Goal: Task Accomplishment & Management: Manage account settings

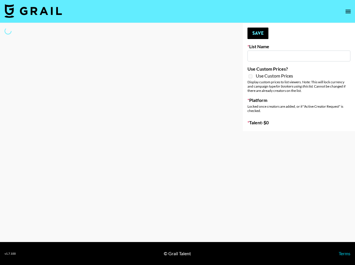
type input "[US_STATE] Fashion Week [DATE]"
select select "Song"
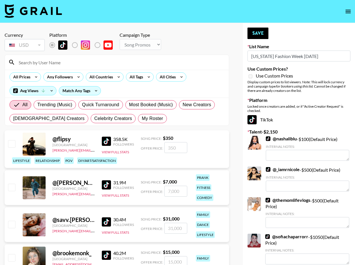
click at [95, 62] on input at bounding box center [120, 62] width 210 height 9
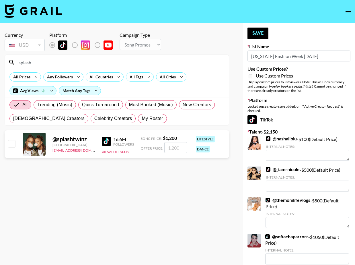
type input "splash"
click at [14, 144] on input "checkbox" at bounding box center [11, 143] width 7 height 7
checkbox input "true"
type input "1200"
click at [256, 36] on button "Save" at bounding box center [257, 33] width 21 height 11
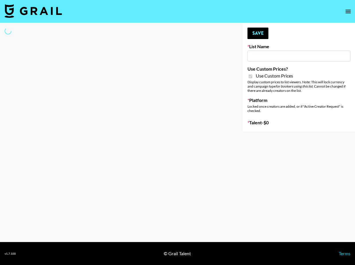
type input "Content Labs for Govee's TV Backlight 3."
checkbox input "true"
select select "Brand"
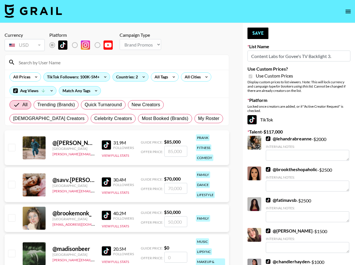
click at [63, 62] on input at bounding box center [120, 62] width 210 height 9
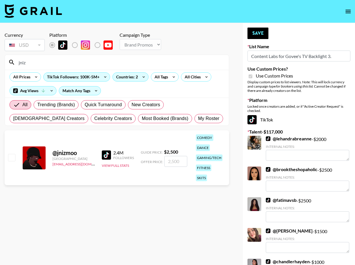
type input "jniz"
click at [11, 155] on input "checkbox" at bounding box center [11, 157] width 7 height 7
checkbox input "true"
type input "2500"
drag, startPoint x: 260, startPoint y: 32, endPoint x: 213, endPoint y: 40, distance: 47.7
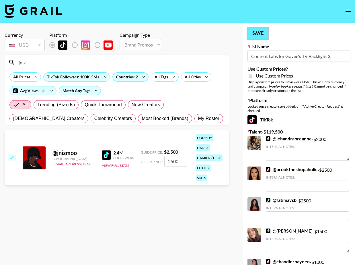
click at [260, 32] on button "Save" at bounding box center [257, 33] width 21 height 11
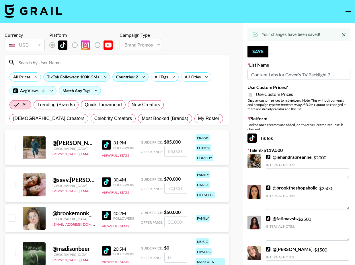
click at [118, 63] on input at bounding box center [120, 62] width 210 height 9
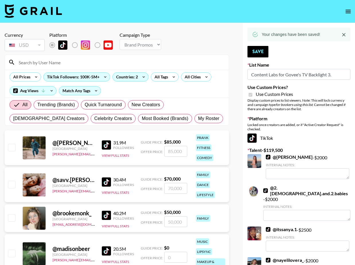
click at [118, 63] on input at bounding box center [120, 62] width 210 height 9
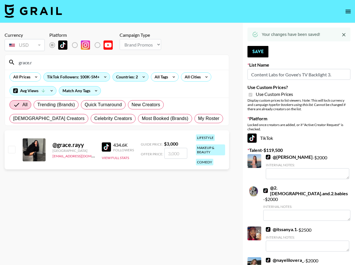
type input "grace.r"
click at [9, 148] on input "checkbox" at bounding box center [11, 149] width 7 height 7
checkbox input "true"
type input "3000"
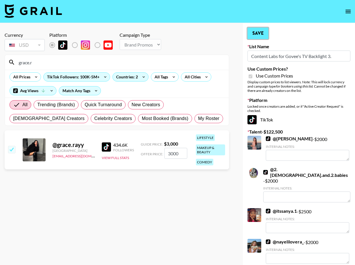
click at [264, 33] on button "Save" at bounding box center [257, 33] width 21 height 11
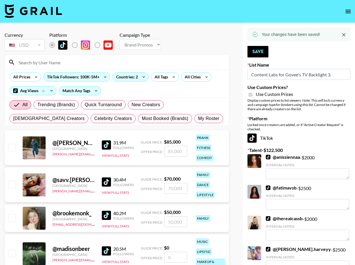
click at [103, 63] on input at bounding box center [120, 62] width 210 height 9
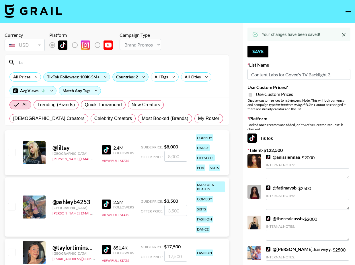
type input "t"
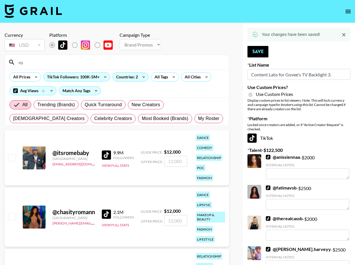
type input "r"
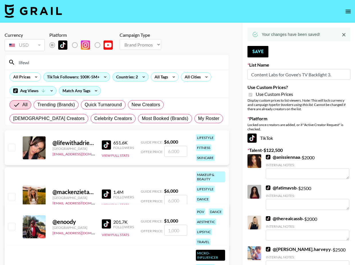
type input "lifewi"
drag, startPoint x: 15, startPoint y: 147, endPoint x: 18, endPoint y: 146, distance: 3.6
click at [14, 147] on input "checkbox" at bounding box center [11, 147] width 7 height 7
checkbox input "true"
type input "6000"
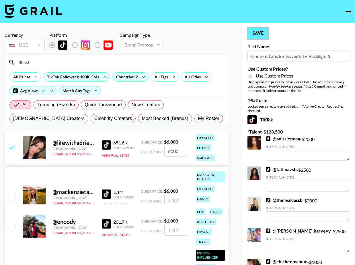
click at [254, 33] on button "Save" at bounding box center [257, 33] width 21 height 11
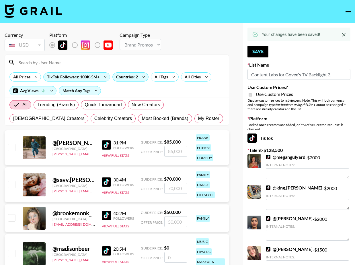
click at [166, 63] on input at bounding box center [120, 62] width 210 height 9
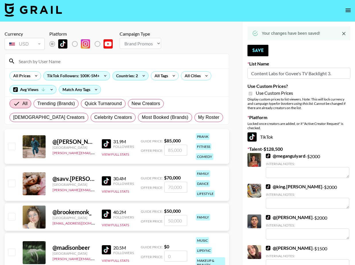
click at [166, 63] on input at bounding box center [120, 60] width 210 height 9
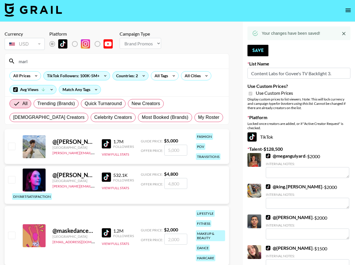
type input "marl"
click at [60, 59] on input "marl" at bounding box center [120, 60] width 210 height 9
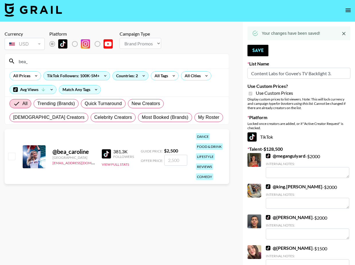
type input "bea_"
drag, startPoint x: 12, startPoint y: 156, endPoint x: 20, endPoint y: 153, distance: 8.4
click at [12, 156] on input "checkbox" at bounding box center [11, 155] width 7 height 7
checkbox input "true"
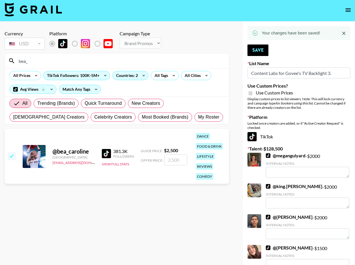
type input "2500"
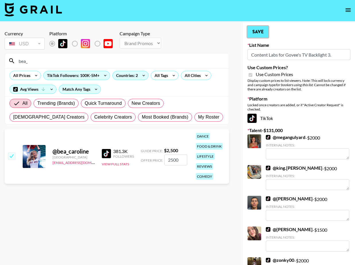
click at [252, 33] on button "Save" at bounding box center [257, 31] width 21 height 11
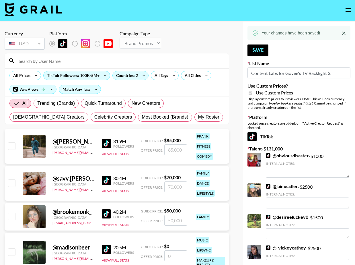
click at [156, 59] on input at bounding box center [120, 60] width 210 height 9
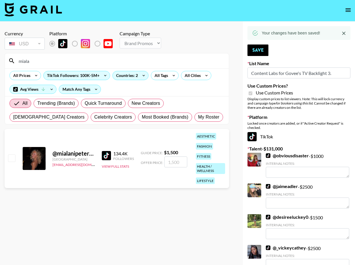
type input "miala"
click at [9, 157] on input "checkbox" at bounding box center [11, 157] width 7 height 7
checkbox input "true"
type input "1500"
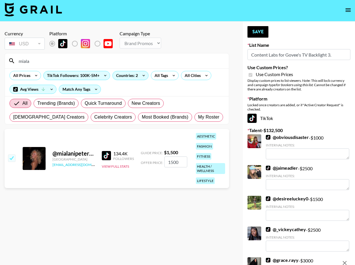
scroll to position [1, 0]
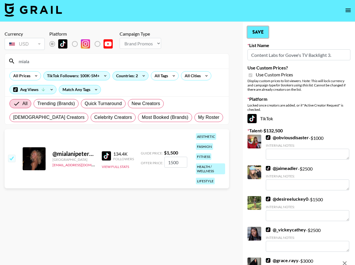
click at [256, 32] on button "Save" at bounding box center [257, 31] width 21 height 11
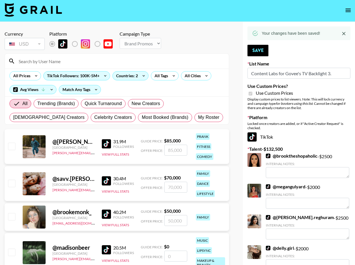
click at [148, 59] on input at bounding box center [120, 60] width 210 height 9
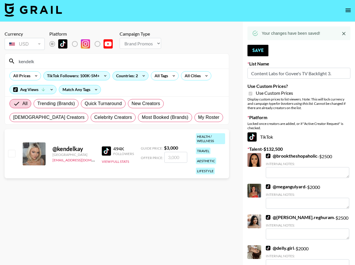
type input "kendelk"
click at [15, 155] on input "checkbox" at bounding box center [11, 153] width 7 height 7
checkbox input "true"
type input "3000"
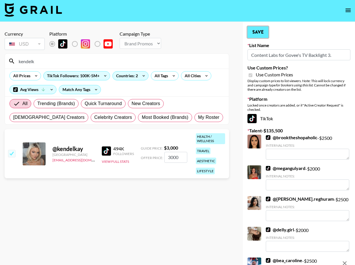
click at [257, 34] on button "Save" at bounding box center [257, 31] width 21 height 11
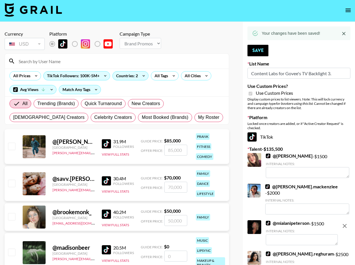
click at [179, 60] on input at bounding box center [120, 60] width 210 height 9
click at [180, 60] on input at bounding box center [120, 60] width 210 height 9
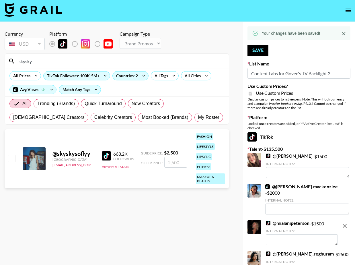
type input "skysky"
drag, startPoint x: 17, startPoint y: 155, endPoint x: 11, endPoint y: 158, distance: 7.2
click at [17, 155] on div "@ skyskysoflyy United States maxelk@grail-talent.com 663.2K Followers View Full…" at bounding box center [117, 158] width 225 height 59
click at [11, 158] on input "checkbox" at bounding box center [11, 158] width 7 height 7
checkbox input "true"
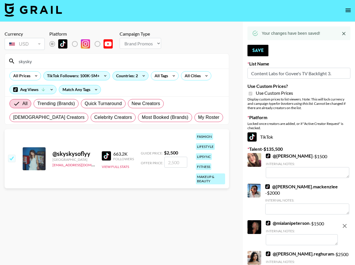
type input "2500"
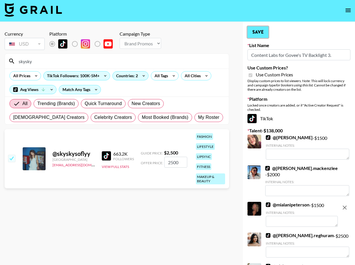
drag, startPoint x: 256, startPoint y: 32, endPoint x: 240, endPoint y: 36, distance: 16.2
click at [256, 32] on button "Save" at bounding box center [257, 31] width 21 height 11
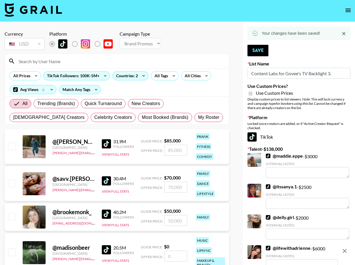
click at [153, 62] on input at bounding box center [120, 60] width 210 height 9
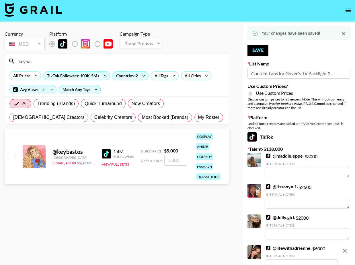
type input "keybas"
click at [11, 159] on input "checkbox" at bounding box center [11, 156] width 7 height 7
checkbox input "true"
type input "5000"
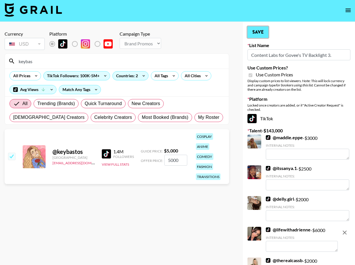
click at [260, 28] on button "Save" at bounding box center [257, 31] width 21 height 11
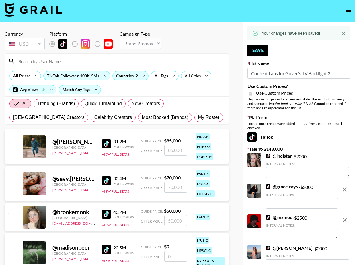
click at [173, 62] on input at bounding box center [120, 60] width 210 height 9
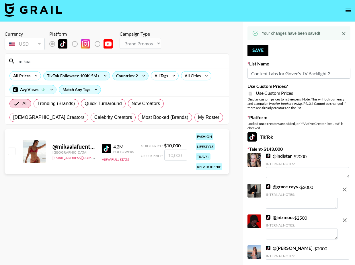
type input "mikaal"
click at [11, 151] on input "checkbox" at bounding box center [11, 150] width 7 height 7
checkbox input "true"
type input "10000"
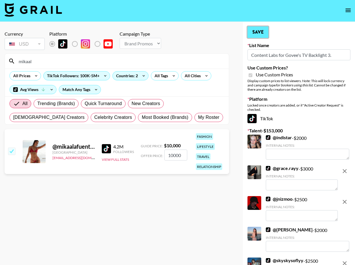
click at [262, 34] on button "Save" at bounding box center [257, 31] width 21 height 11
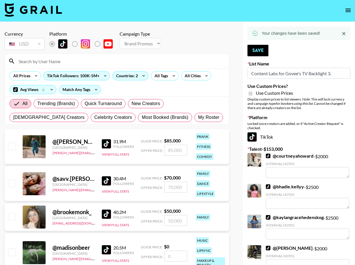
click at [110, 61] on input at bounding box center [120, 60] width 210 height 9
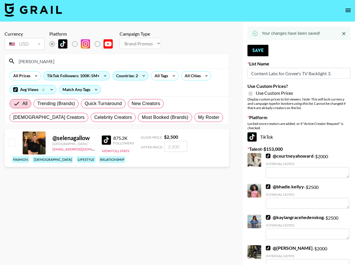
type input "selena"
click at [15, 146] on input "checkbox" at bounding box center [11, 142] width 7 height 7
checkbox input "true"
type input "2500"
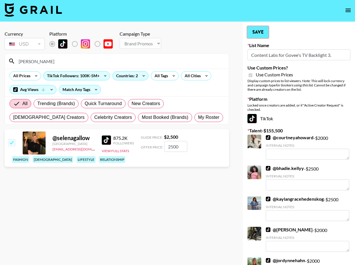
click at [254, 34] on button "Save" at bounding box center [257, 31] width 21 height 11
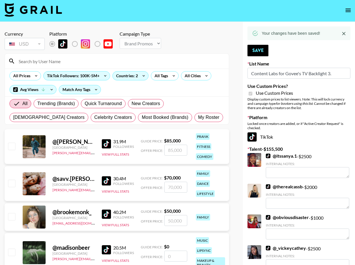
click at [163, 63] on input at bounding box center [120, 60] width 210 height 9
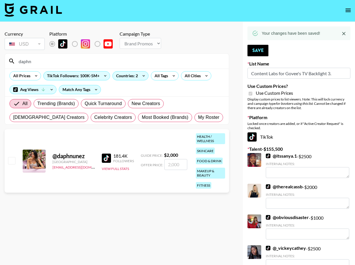
type input "daphn"
click at [10, 164] on div at bounding box center [11, 161] width 9 height 10
drag, startPoint x: 12, startPoint y: 161, endPoint x: 18, endPoint y: 168, distance: 8.7
click at [12, 161] on input "checkbox" at bounding box center [11, 160] width 7 height 7
checkbox input "true"
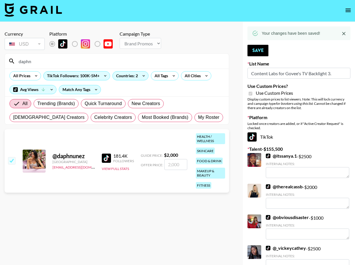
type input "2000"
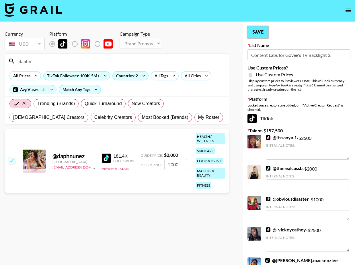
drag, startPoint x: 257, startPoint y: 31, endPoint x: 233, endPoint y: 35, distance: 24.2
click at [256, 31] on button "Save" at bounding box center [257, 31] width 21 height 11
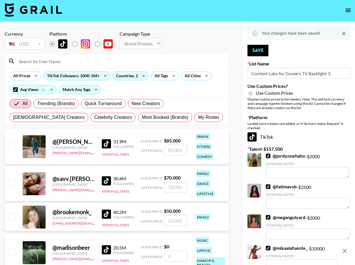
click at [164, 62] on input at bounding box center [120, 60] width 210 height 9
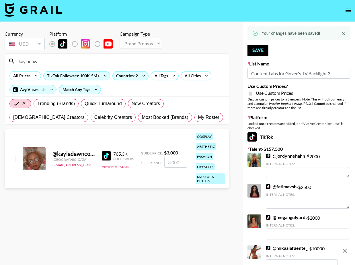
type input "kayladaw"
click at [14, 158] on input "checkbox" at bounding box center [11, 158] width 7 height 7
checkbox input "true"
type input "3000"
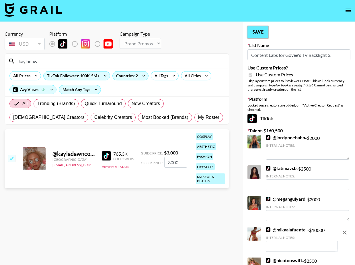
click at [264, 33] on button "Save" at bounding box center [257, 31] width 21 height 11
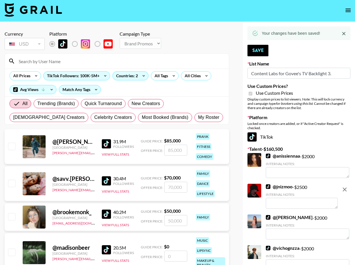
click at [149, 62] on input at bounding box center [120, 60] width 210 height 9
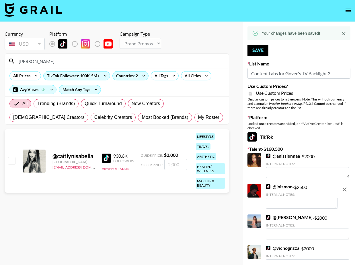
type input "caitlyni"
click at [14, 161] on input "checkbox" at bounding box center [11, 160] width 7 height 7
checkbox input "true"
type input "2000"
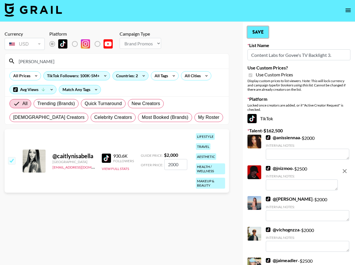
drag, startPoint x: 256, startPoint y: 33, endPoint x: 253, endPoint y: 35, distance: 3.8
click at [256, 33] on button "Save" at bounding box center [257, 31] width 21 height 11
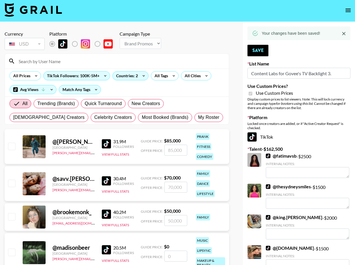
click at [184, 57] on input at bounding box center [120, 60] width 210 height 9
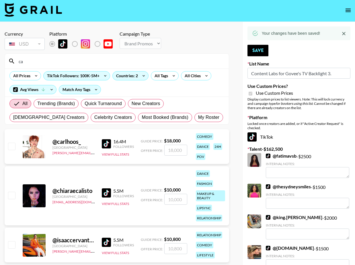
type input "c"
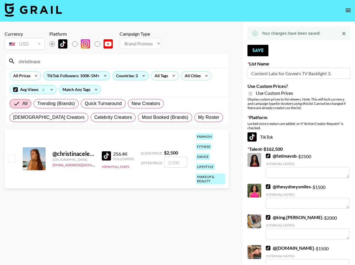
type input "christinace"
click at [13, 161] on input "checkbox" at bounding box center [11, 158] width 7 height 7
checkbox input "true"
type input "2500"
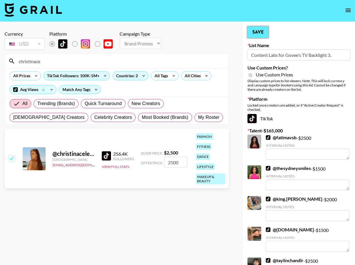
click at [262, 34] on button "Save" at bounding box center [257, 31] width 21 height 11
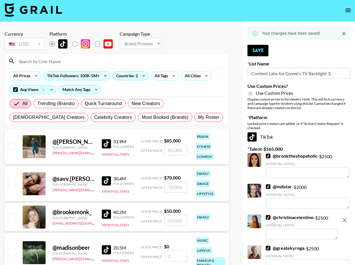
click at [166, 60] on input at bounding box center [120, 60] width 210 height 9
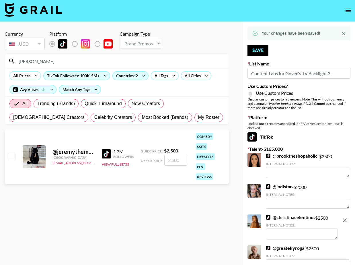
type input "jeremyth"
click at [6, 156] on div "@ jeremythemanager United States maxelk@grail-talent.com 1.3M Followers View Fu…" at bounding box center [117, 156] width 225 height 55
click at [10, 155] on input "checkbox" at bounding box center [11, 156] width 7 height 7
checkbox input "true"
type input "2500"
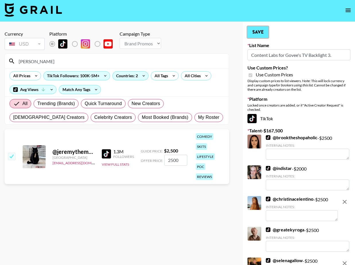
drag, startPoint x: 253, startPoint y: 30, endPoint x: 246, endPoint y: 30, distance: 6.9
click at [253, 30] on button "Save" at bounding box center [257, 31] width 21 height 11
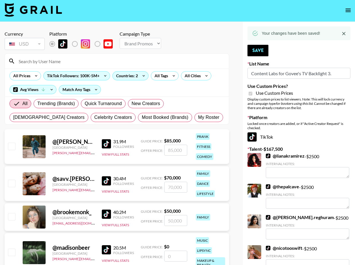
click at [126, 63] on input at bounding box center [120, 60] width 210 height 9
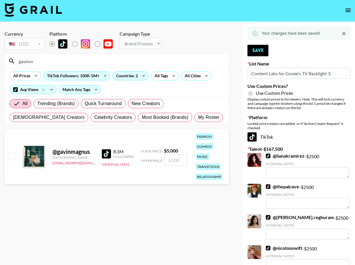
type input "gavinm"
click at [9, 155] on input "checkbox" at bounding box center [11, 156] width 7 height 7
checkbox input "true"
type input "5000"
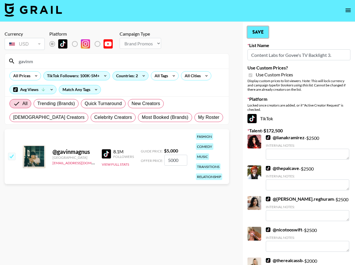
click at [254, 30] on button "Save" at bounding box center [257, 31] width 21 height 11
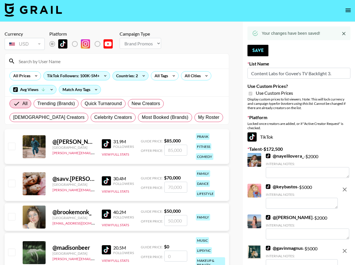
click at [163, 62] on input at bounding box center [120, 60] width 210 height 9
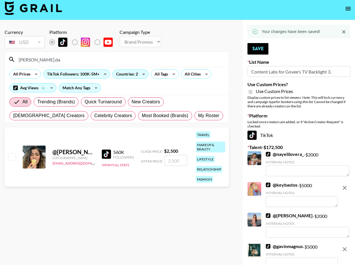
type input "nicole.da"
click at [10, 157] on input "checkbox" at bounding box center [11, 156] width 7 height 7
checkbox input "true"
type input "2500"
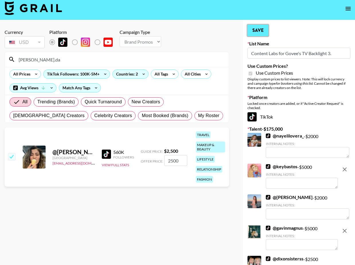
click at [248, 29] on button "Save" at bounding box center [257, 30] width 21 height 11
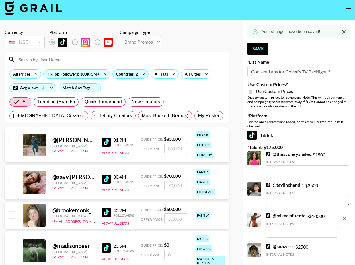
click at [160, 58] on input at bounding box center [120, 59] width 210 height 9
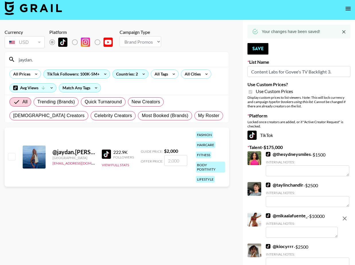
type input "jaydan."
click at [13, 159] on input "checkbox" at bounding box center [11, 156] width 7 height 7
checkbox input "true"
type input "2000"
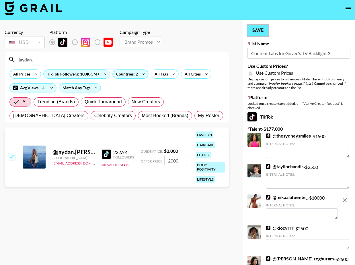
click at [257, 26] on button "Save" at bounding box center [257, 30] width 21 height 11
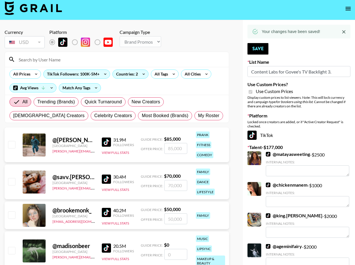
click at [116, 59] on input at bounding box center [120, 59] width 210 height 9
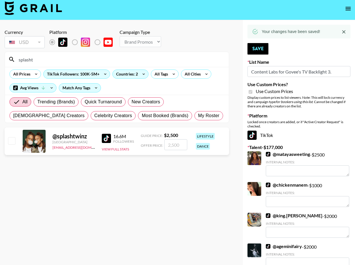
type input "splasht"
click at [7, 142] on div "@ splashtwinz United States maxelk@grail-talent.com 16.6M Followers View Full S…" at bounding box center [117, 141] width 225 height 28
click at [9, 142] on input "checkbox" at bounding box center [11, 140] width 7 height 7
checkbox input "true"
type input "2500"
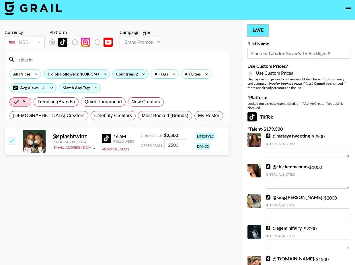
click at [256, 35] on button "Save" at bounding box center [257, 30] width 21 height 11
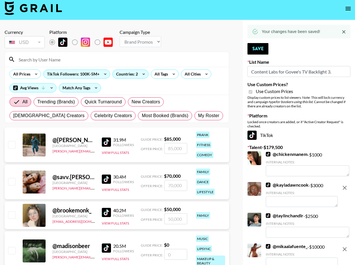
click at [106, 58] on input at bounding box center [120, 59] width 210 height 9
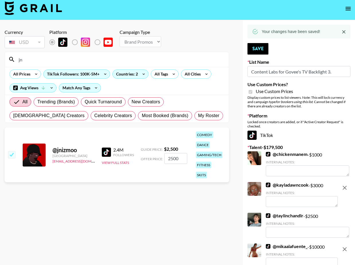
type input "j"
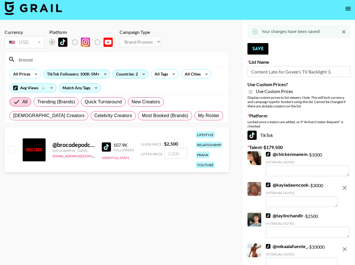
type input "brocod"
click at [10, 148] on input "checkbox" at bounding box center [11, 149] width 7 height 7
checkbox input "true"
type input "2500"
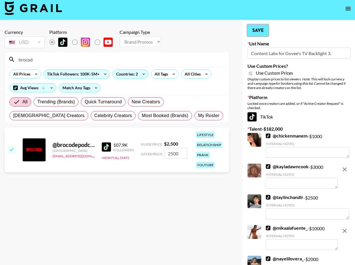
click at [255, 27] on button "Save" at bounding box center [257, 30] width 21 height 11
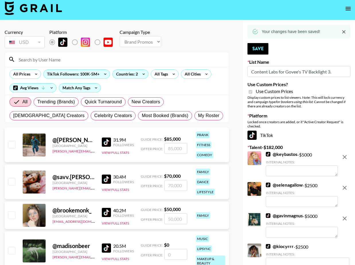
click at [168, 61] on input at bounding box center [120, 59] width 210 height 9
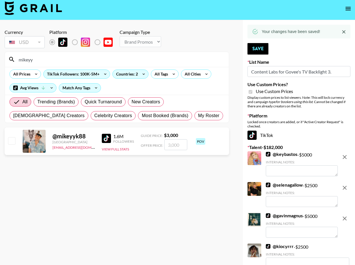
type input "mikeyy"
click at [11, 141] on input "checkbox" at bounding box center [11, 140] width 7 height 7
checkbox input "true"
type input "3000"
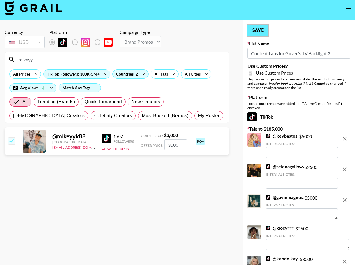
drag, startPoint x: 262, startPoint y: 30, endPoint x: 244, endPoint y: 33, distance: 18.2
click at [262, 30] on button "Save" at bounding box center [257, 30] width 21 height 11
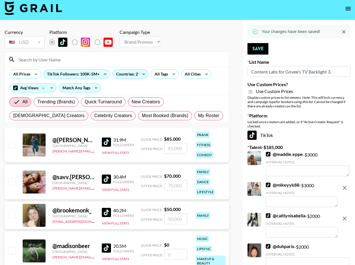
click at [148, 60] on input at bounding box center [120, 59] width 210 height 9
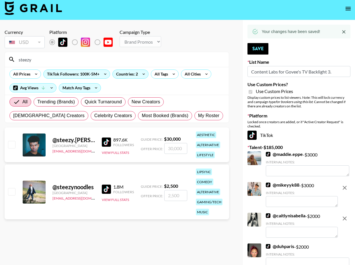
type input "steezy"
drag, startPoint x: 9, startPoint y: 192, endPoint x: 16, endPoint y: 198, distance: 9.7
click at [9, 192] on input "checkbox" at bounding box center [11, 191] width 7 height 7
checkbox input "true"
type input "2500"
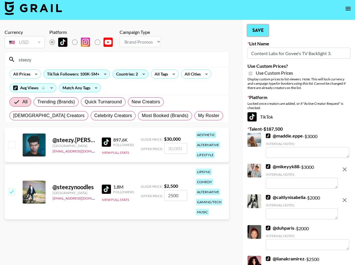
click at [259, 30] on button "Save" at bounding box center [257, 30] width 21 height 11
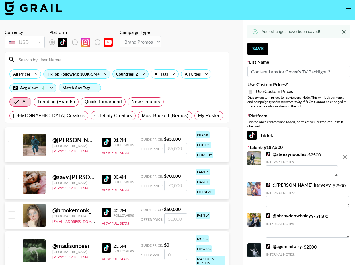
click at [155, 52] on div at bounding box center [117, 59] width 224 height 15
click at [151, 56] on input at bounding box center [120, 59] width 210 height 9
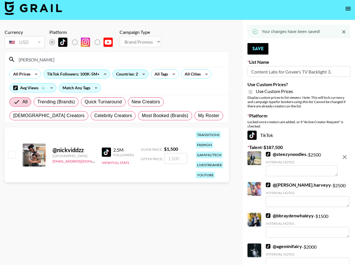
type input "nickvi"
click at [11, 154] on input "checkbox" at bounding box center [11, 154] width 7 height 7
checkbox input "true"
type input "1500"
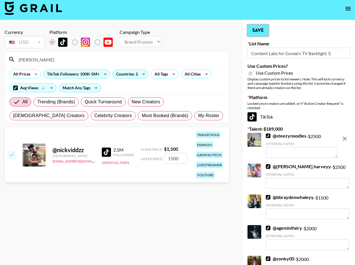
drag, startPoint x: 261, startPoint y: 33, endPoint x: 242, endPoint y: 35, distance: 18.5
click at [261, 33] on button "Save" at bounding box center [257, 30] width 21 height 11
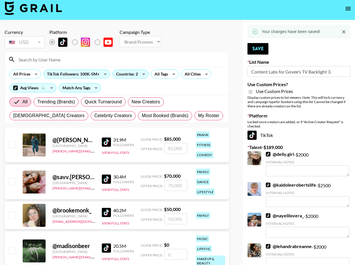
click at [187, 57] on input at bounding box center [120, 59] width 210 height 9
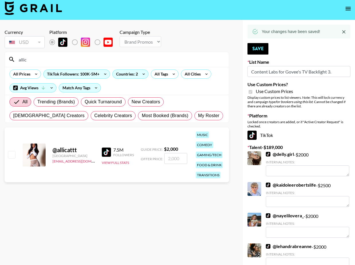
type input "allic"
drag, startPoint x: 13, startPoint y: 155, endPoint x: 19, endPoint y: 153, distance: 6.5
click at [13, 154] on input "checkbox" at bounding box center [11, 154] width 7 height 7
checkbox input "true"
type input "2000"
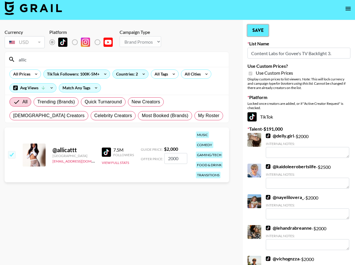
drag, startPoint x: 255, startPoint y: 32, endPoint x: 249, endPoint y: 33, distance: 6.2
click at [255, 32] on button "Save" at bounding box center [257, 30] width 21 height 11
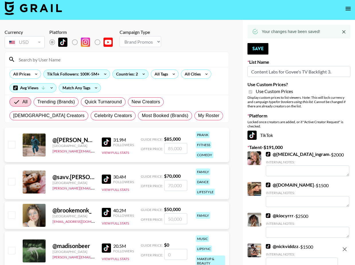
click at [180, 57] on input at bounding box center [120, 59] width 210 height 9
click at [179, 57] on input at bounding box center [120, 59] width 210 height 9
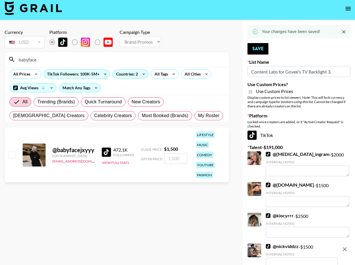
type input "babyface"
click at [9, 154] on input "checkbox" at bounding box center [11, 154] width 7 height 7
checkbox input "true"
type input "1500"
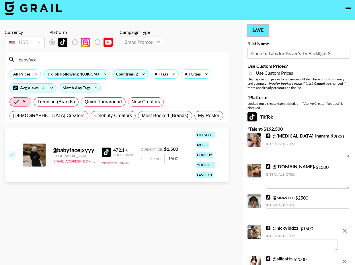
click at [254, 31] on button "Save" at bounding box center [257, 30] width 21 height 11
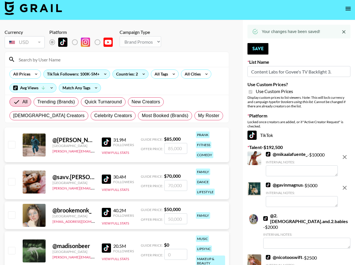
click at [68, 58] on input at bounding box center [120, 59] width 210 height 9
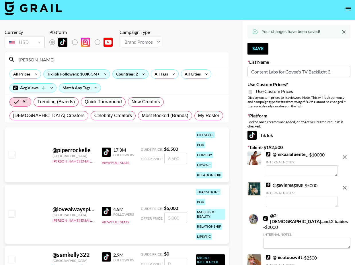
scroll to position [23, 0]
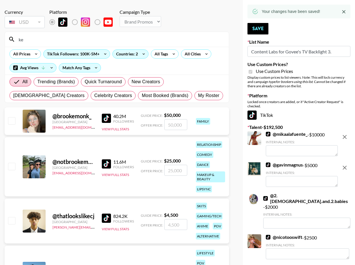
type input "k"
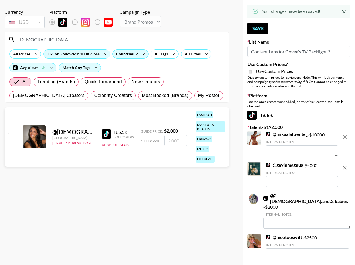
type input "kristah"
click at [11, 134] on input "checkbox" at bounding box center [11, 136] width 7 height 7
checkbox input "true"
type input "2000"
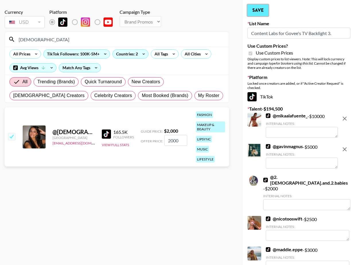
click at [255, 15] on button "Save" at bounding box center [257, 10] width 21 height 11
